Goal: Transaction & Acquisition: Book appointment/travel/reservation

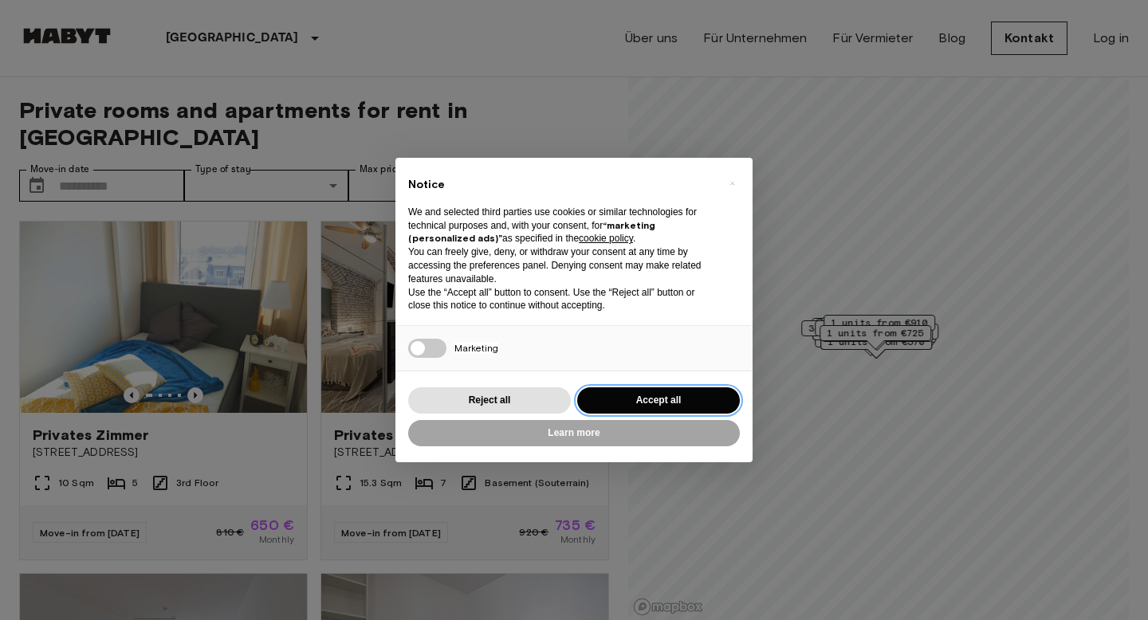
click at [658, 393] on button "Accept all" at bounding box center [658, 401] width 163 height 26
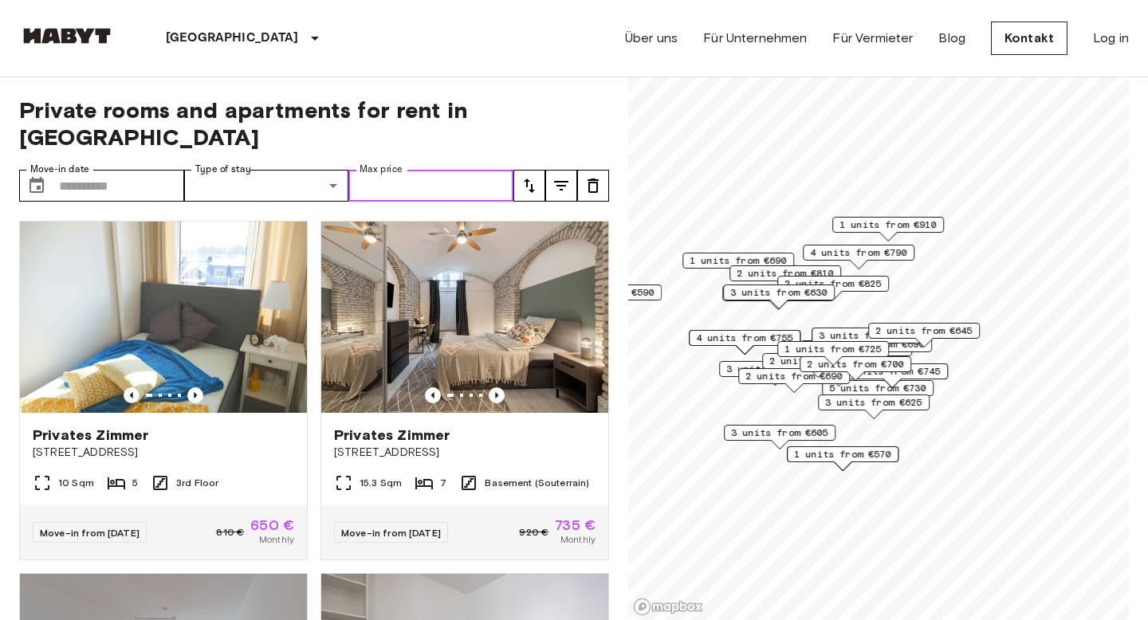
click at [415, 170] on input "Max price" at bounding box center [431, 186] width 165 height 32
type input "*"
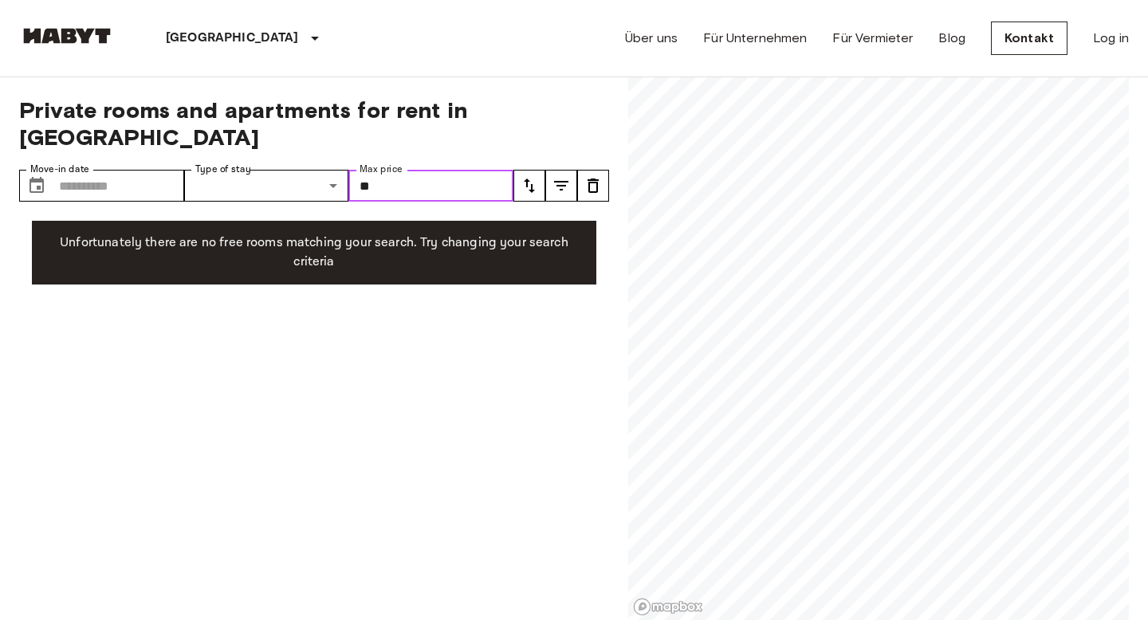
type input "*"
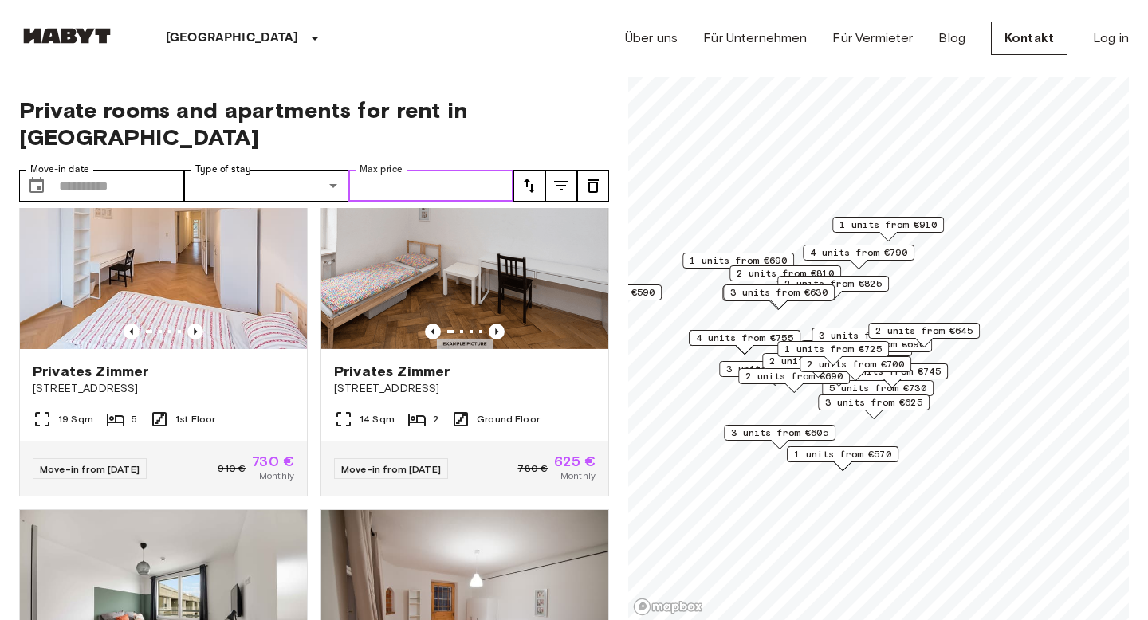
scroll to position [1472, 0]
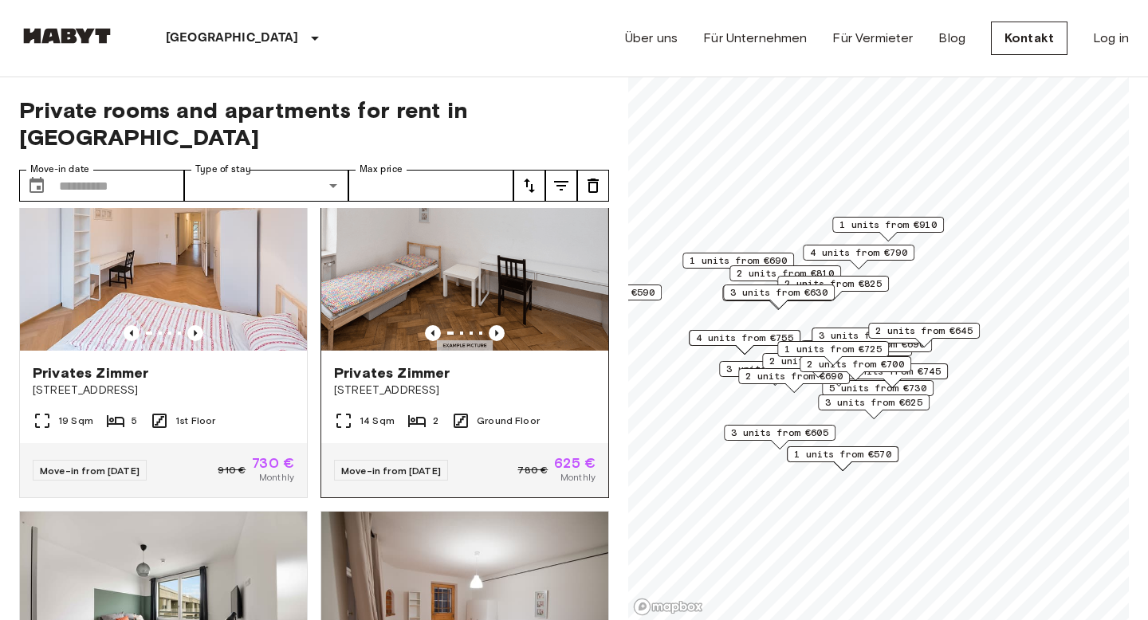
click at [419, 364] on span "Privates Zimmer" at bounding box center [392, 373] width 116 height 19
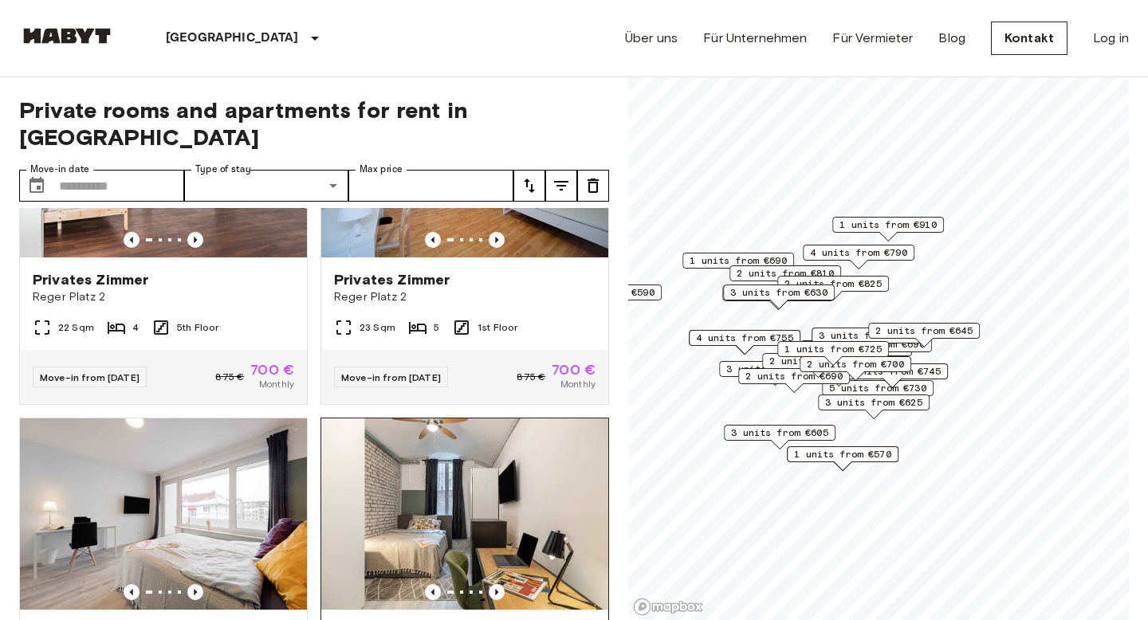
scroll to position [2978, 0]
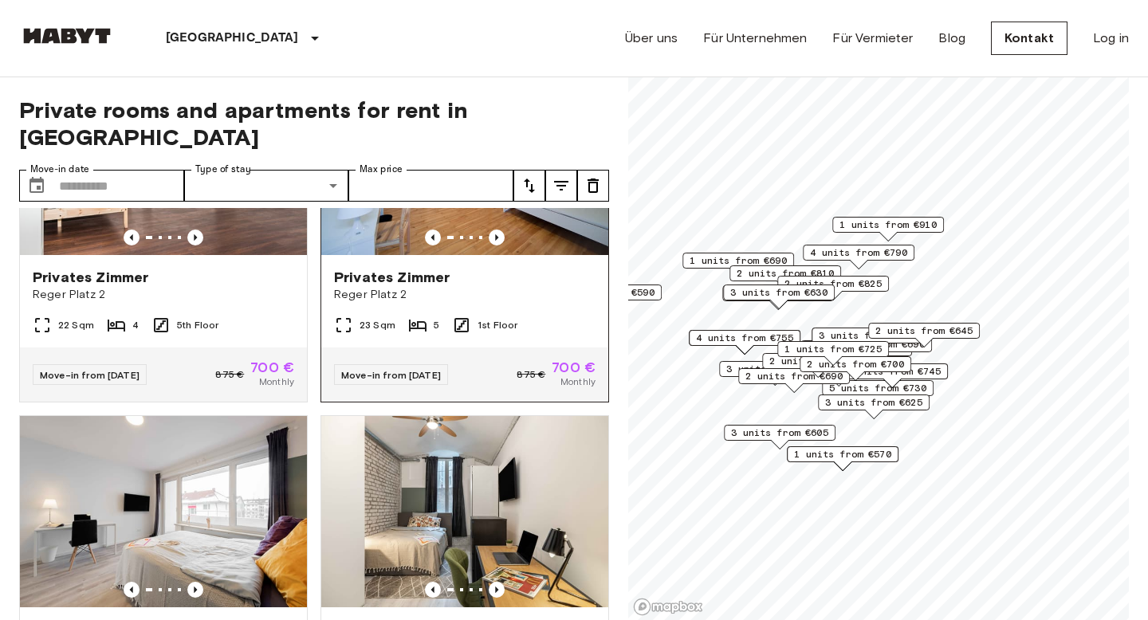
click at [428, 268] on span "Privates Zimmer" at bounding box center [392, 277] width 116 height 19
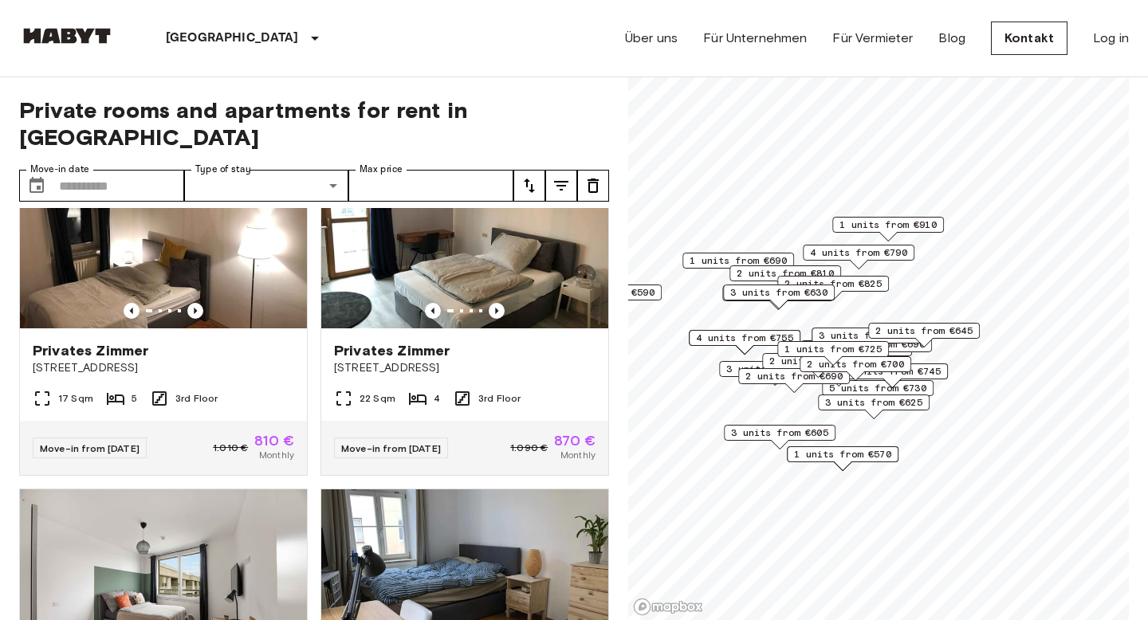
scroll to position [7575, 0]
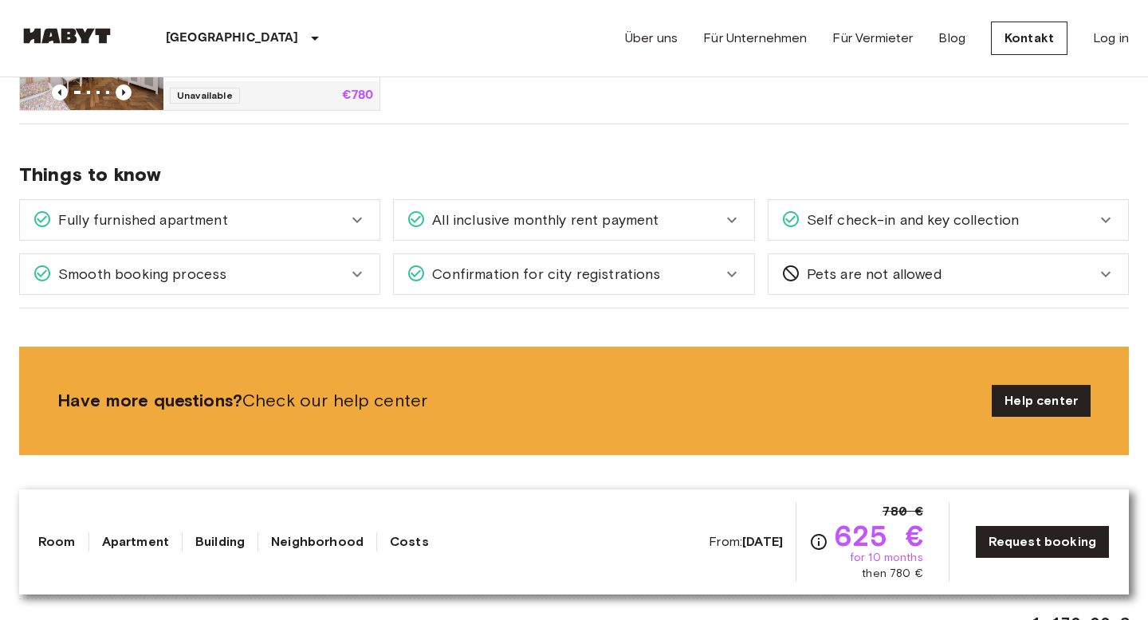
scroll to position [960, 0]
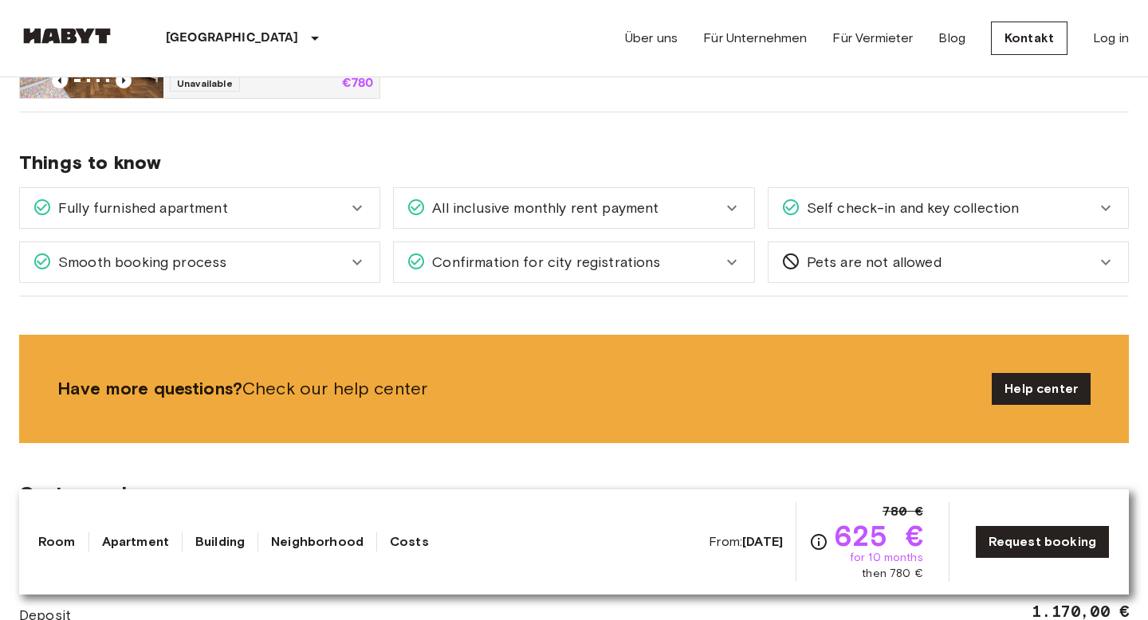
click at [694, 205] on div "All inclusive monthly rent payment" at bounding box center [564, 208] width 315 height 21
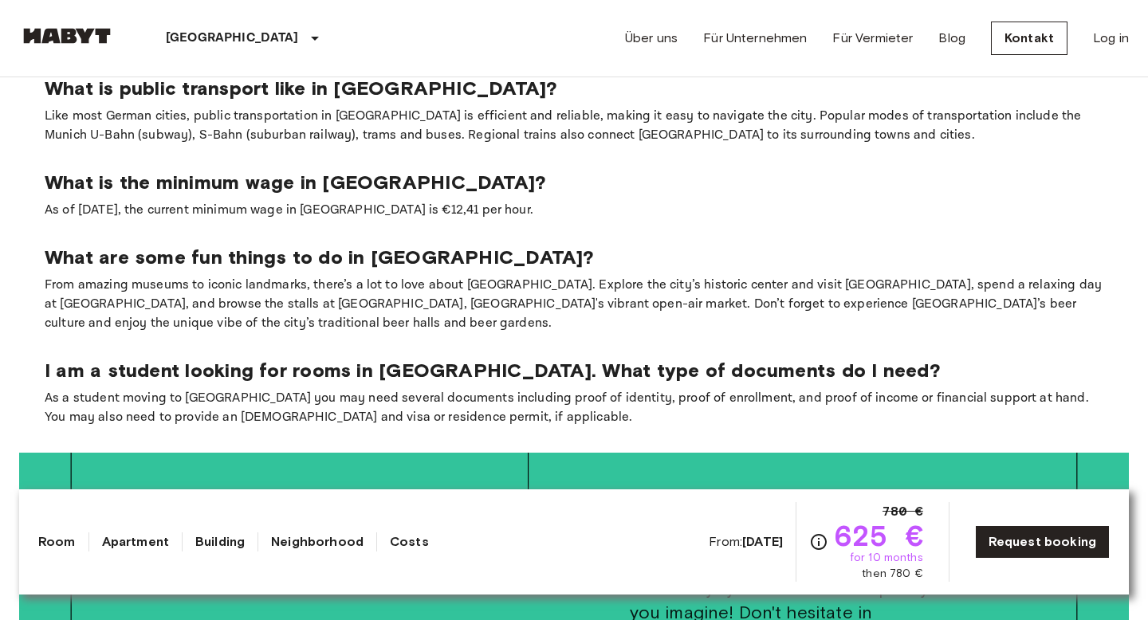
scroll to position [2437, 0]
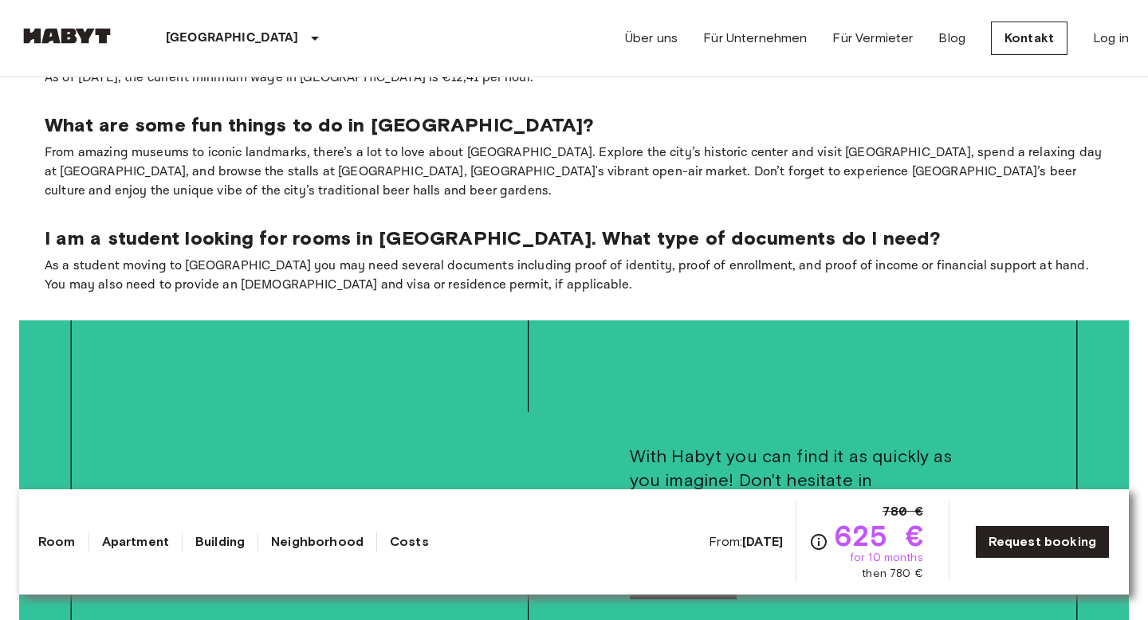
click at [506, 257] on p "As a student moving to [GEOGRAPHIC_DATA] you may need several documents includi…" at bounding box center [574, 276] width 1059 height 38
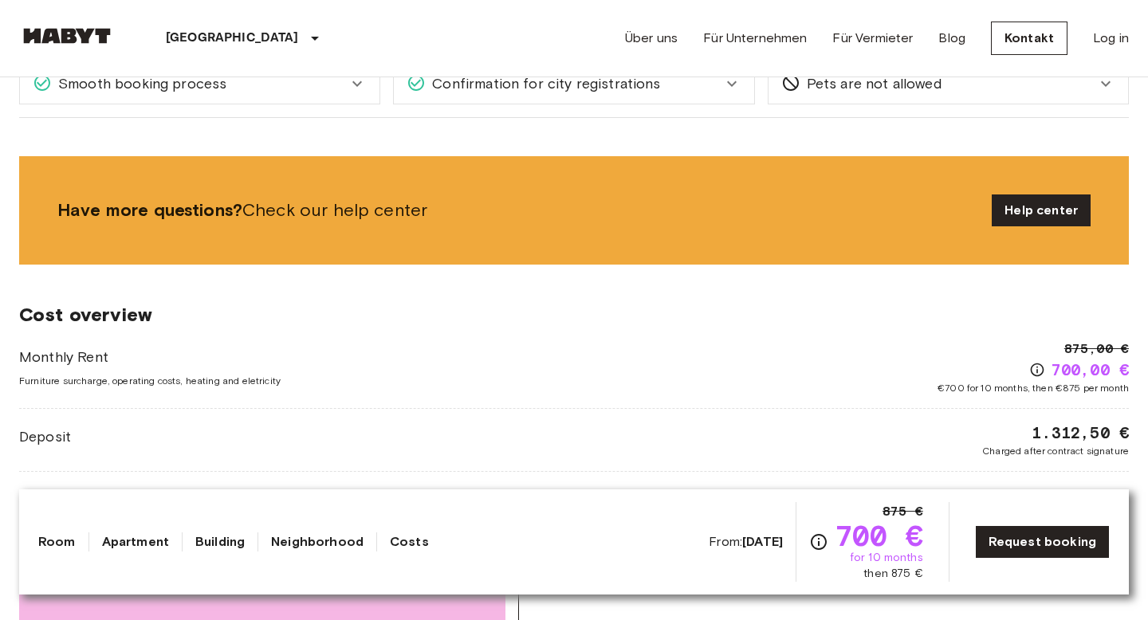
scroll to position [1247, 0]
